Goal: Information Seeking & Learning: Learn about a topic

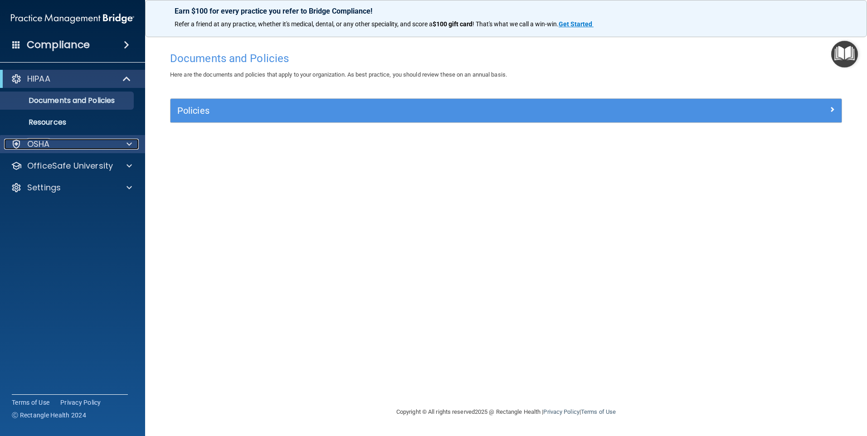
click at [27, 142] on div "OSHA" at bounding box center [60, 144] width 112 height 11
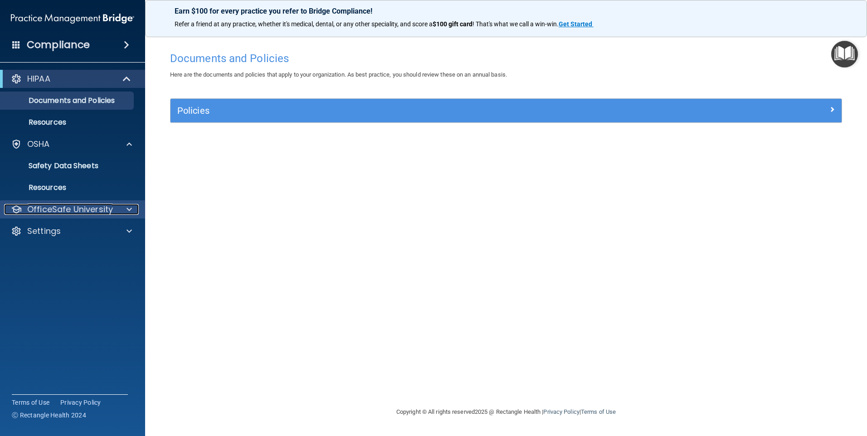
click at [50, 207] on p "OfficeSafe University" at bounding box center [70, 209] width 86 height 11
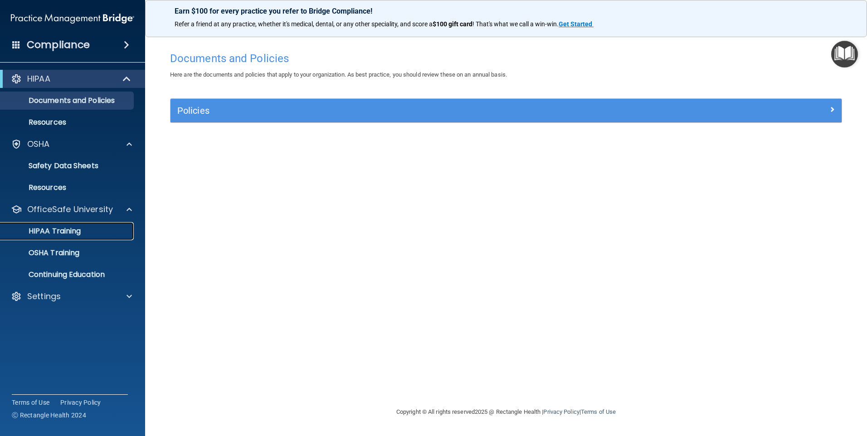
click at [48, 231] on p "HIPAA Training" at bounding box center [43, 231] width 75 height 9
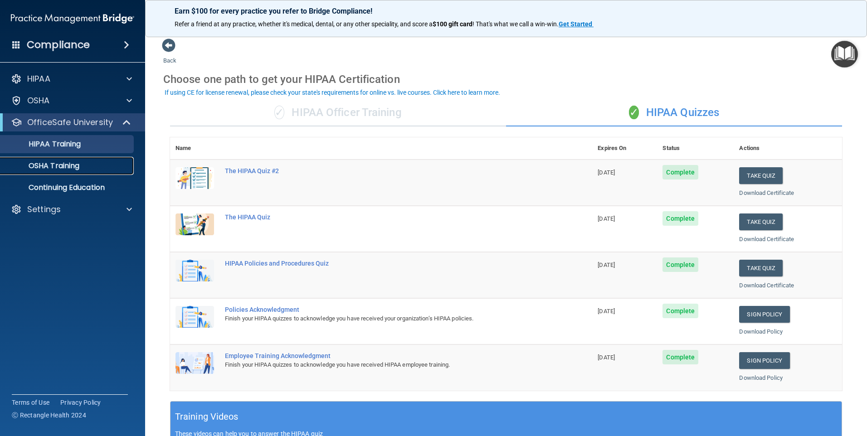
click at [107, 166] on div "OSHA Training" at bounding box center [68, 165] width 124 height 9
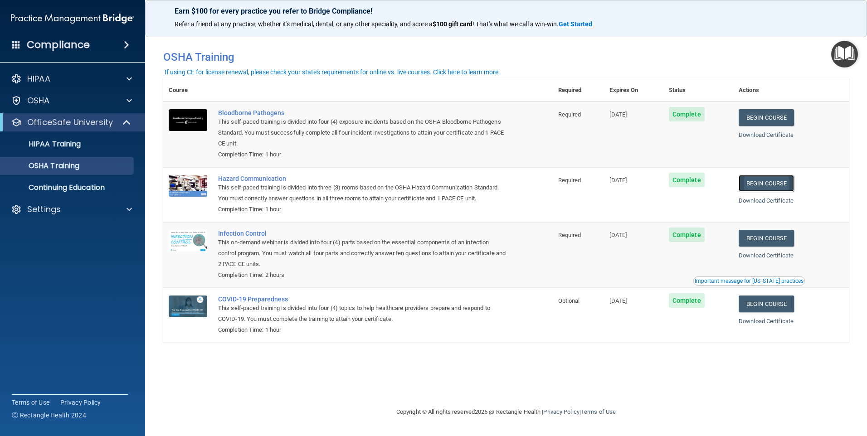
click at [780, 184] on link "Begin Course" at bounding box center [765, 183] width 55 height 17
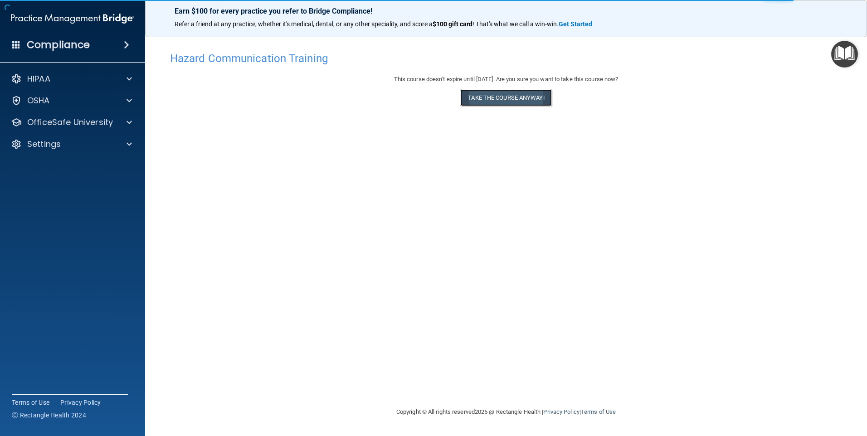
click at [535, 98] on button "Take the course anyway!" at bounding box center [505, 97] width 91 height 17
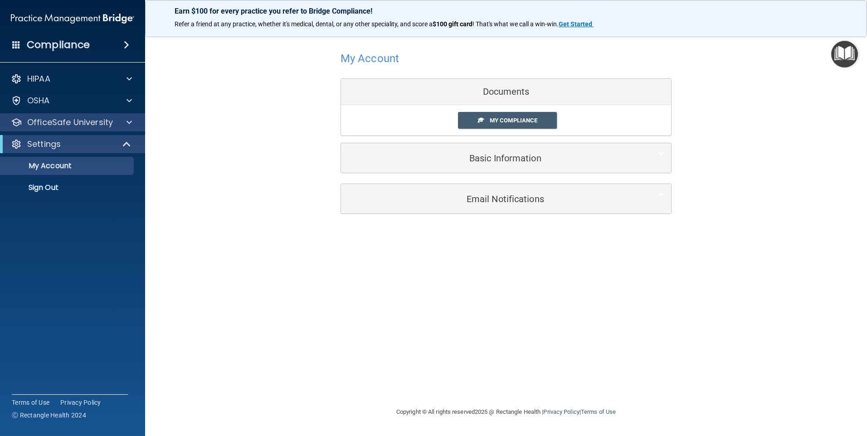
click at [65, 116] on div "OfficeSafe University" at bounding box center [72, 122] width 145 height 18
click at [62, 122] on p "OfficeSafe University" at bounding box center [70, 122] width 86 height 11
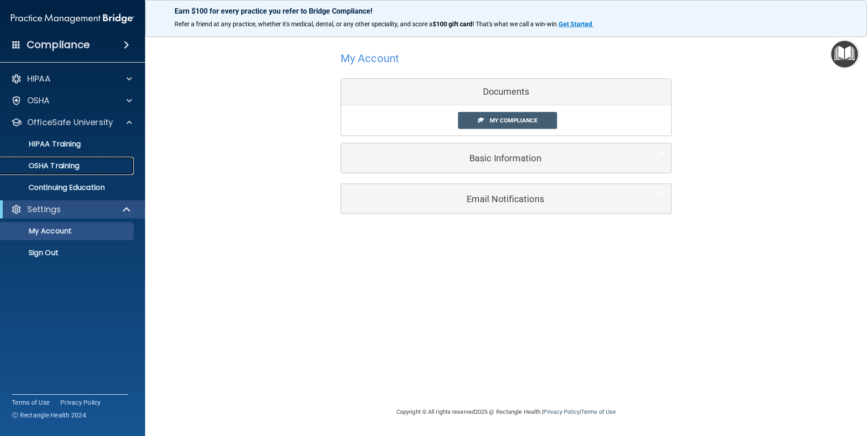
click at [48, 166] on p "OSHA Training" at bounding box center [42, 165] width 73 height 9
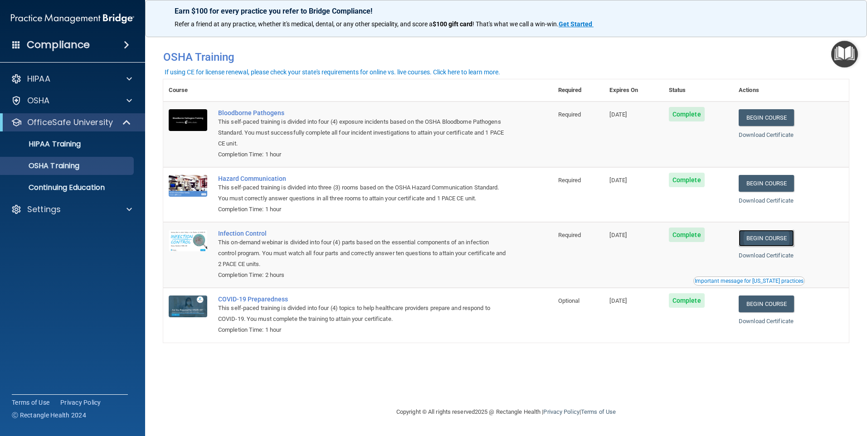
click at [794, 241] on link "Begin Course" at bounding box center [765, 238] width 55 height 17
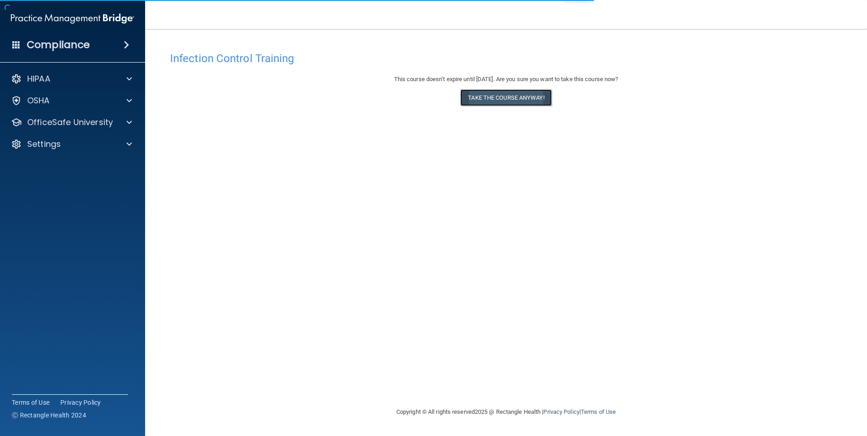
click at [509, 99] on button "Take the course anyway!" at bounding box center [505, 97] width 91 height 17
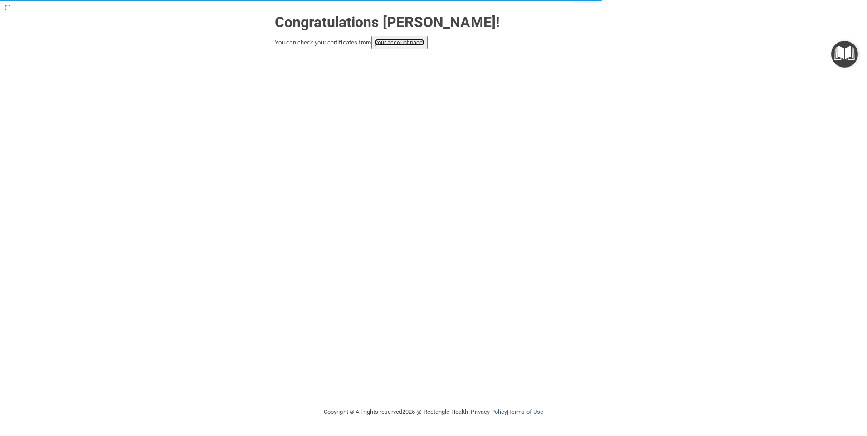
click at [407, 46] on link "your account page!" at bounding box center [399, 42] width 49 height 7
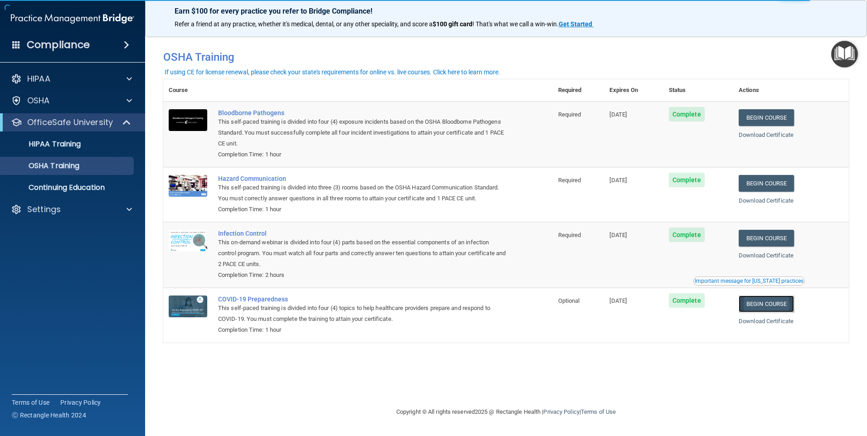
click at [770, 312] on link "Begin Course" at bounding box center [765, 304] width 55 height 17
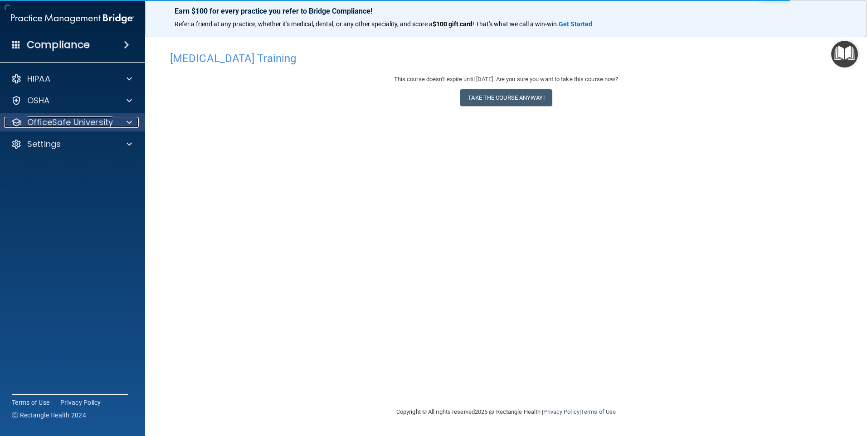
click at [91, 119] on p "OfficeSafe University" at bounding box center [70, 122] width 86 height 11
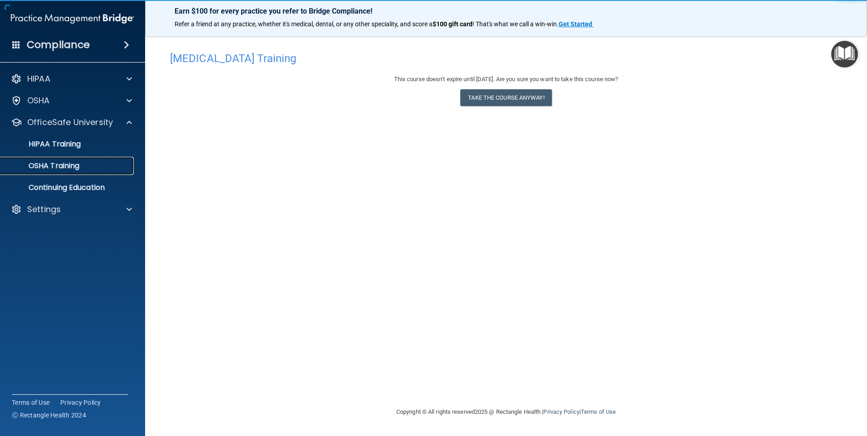
click at [60, 164] on p "OSHA Training" at bounding box center [42, 165] width 73 height 9
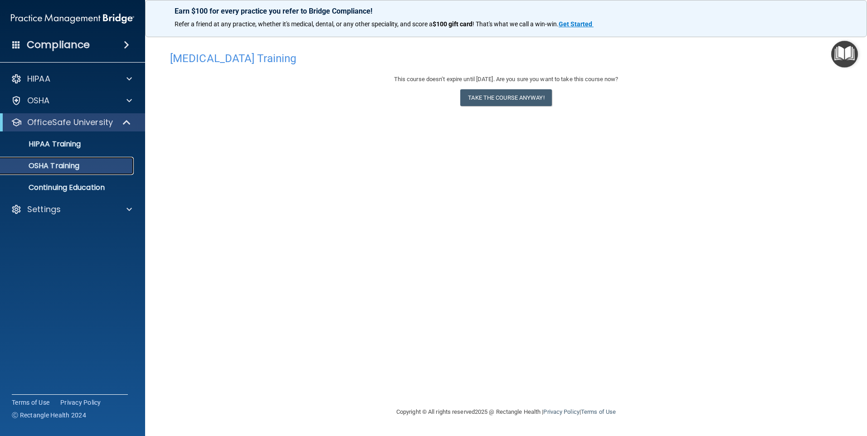
click at [51, 169] on p "OSHA Training" at bounding box center [42, 165] width 73 height 9
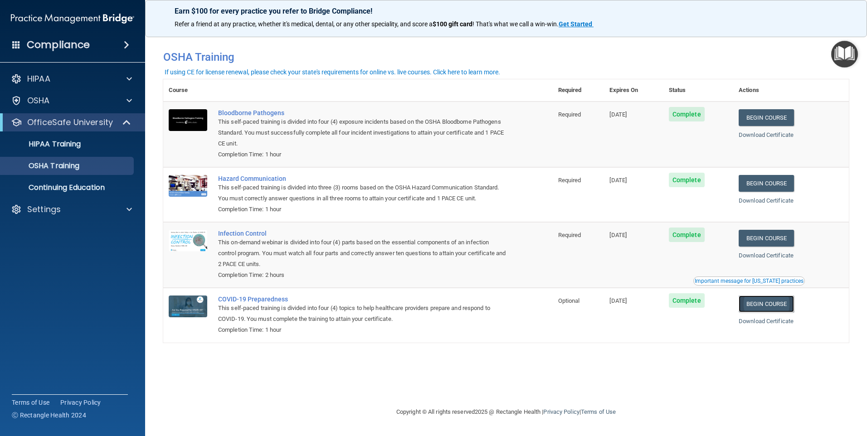
click at [766, 306] on link "Begin Course" at bounding box center [765, 304] width 55 height 17
click at [58, 145] on p "HIPAA Training" at bounding box center [43, 144] width 75 height 9
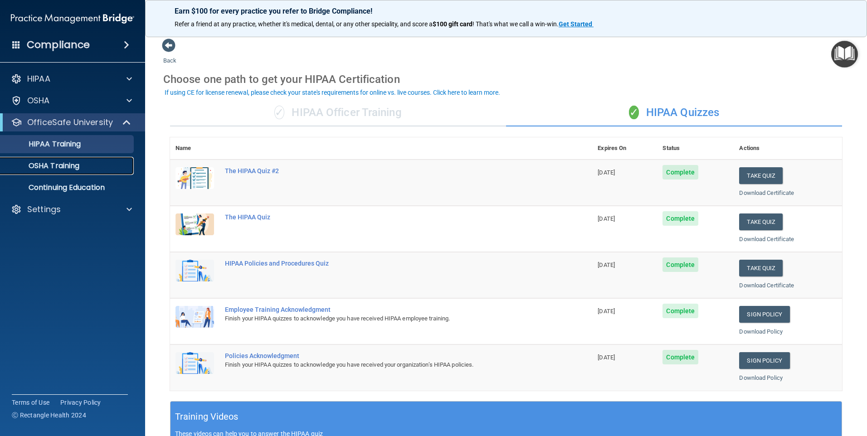
click at [58, 168] on p "OSHA Training" at bounding box center [42, 165] width 73 height 9
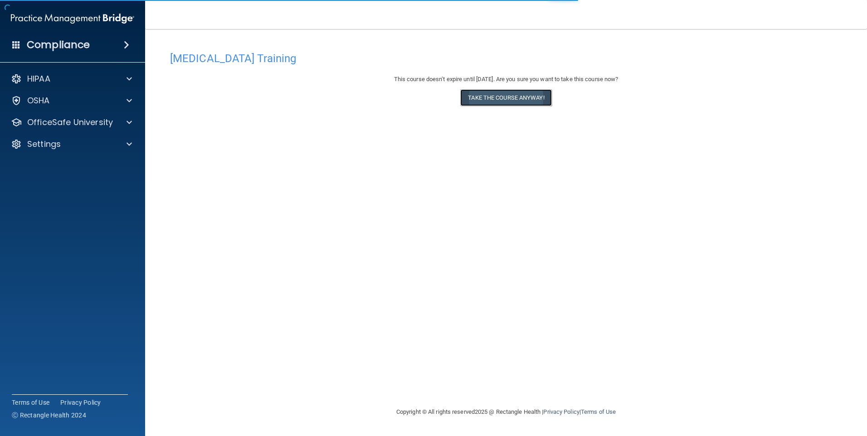
click at [502, 101] on button "Take the course anyway!" at bounding box center [505, 97] width 91 height 17
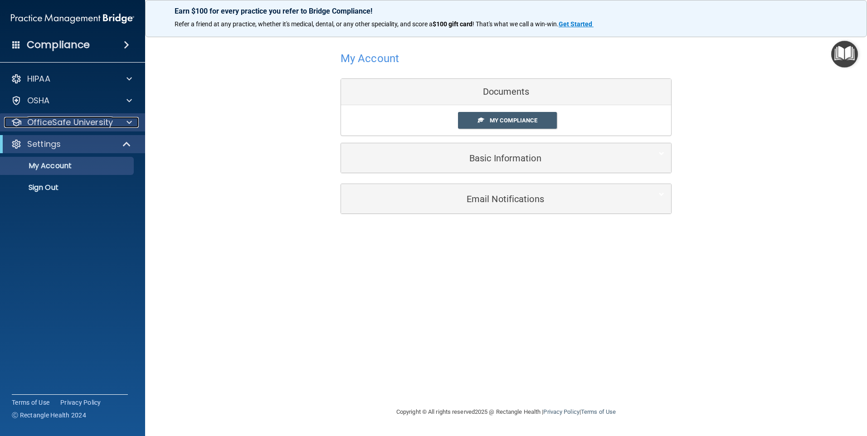
click at [110, 126] on p "OfficeSafe University" at bounding box center [70, 122] width 86 height 11
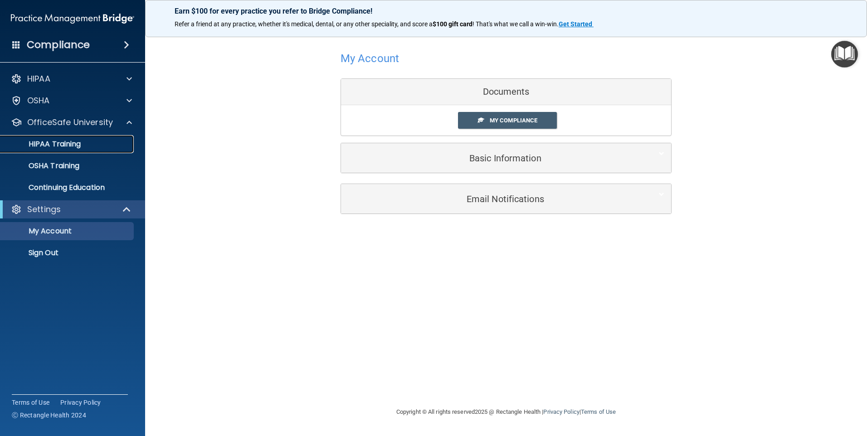
click at [67, 146] on p "HIPAA Training" at bounding box center [43, 144] width 75 height 9
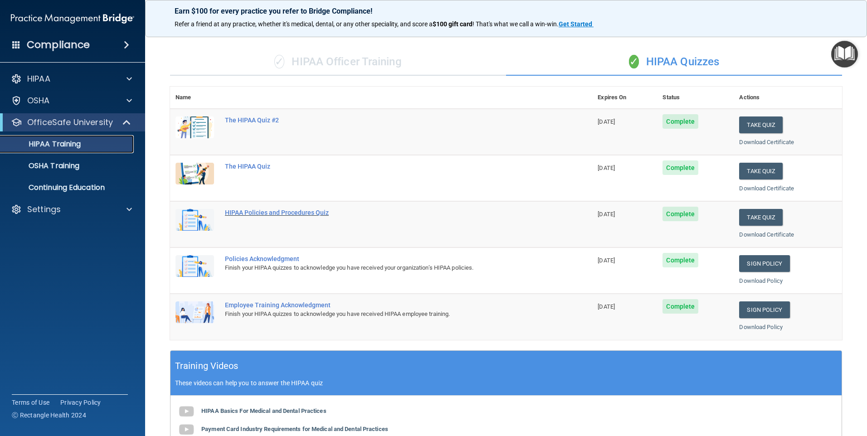
scroll to position [45, 0]
